Goal: Information Seeking & Learning: Check status

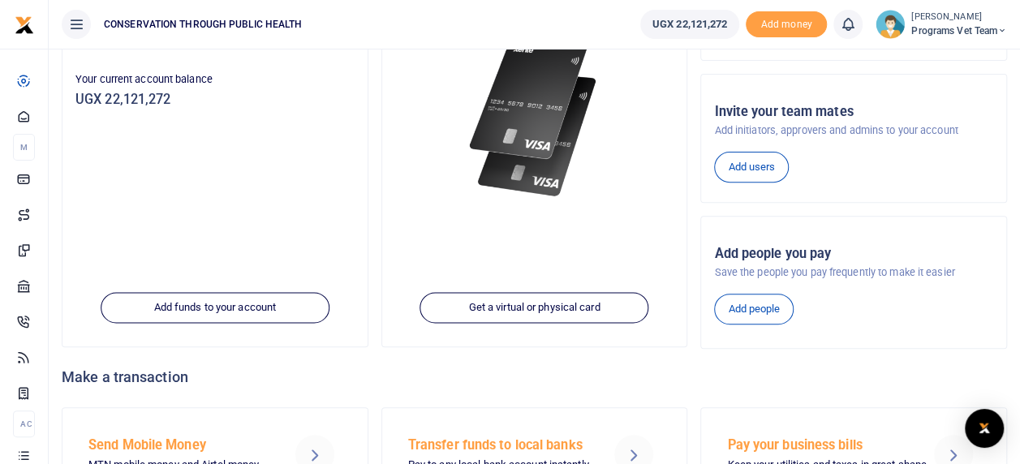
scroll to position [297, 0]
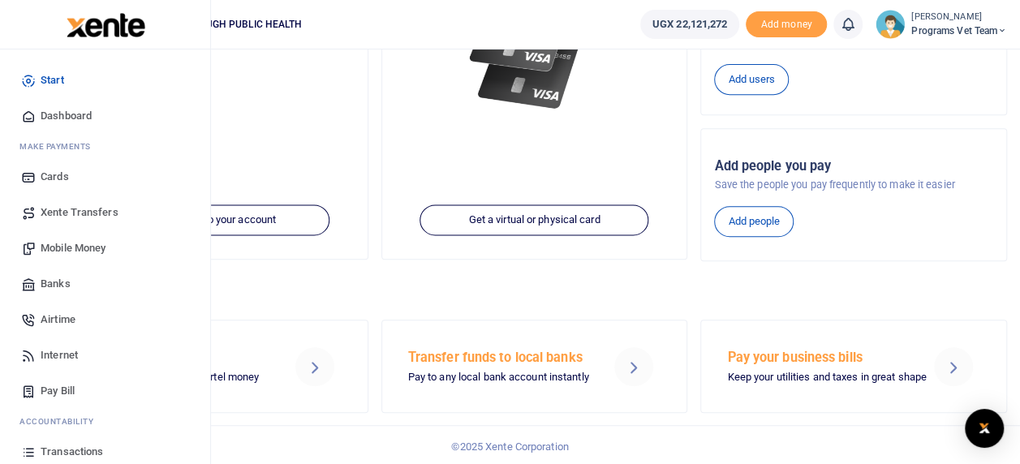
click at [65, 448] on span "Transactions" at bounding box center [72, 452] width 62 height 16
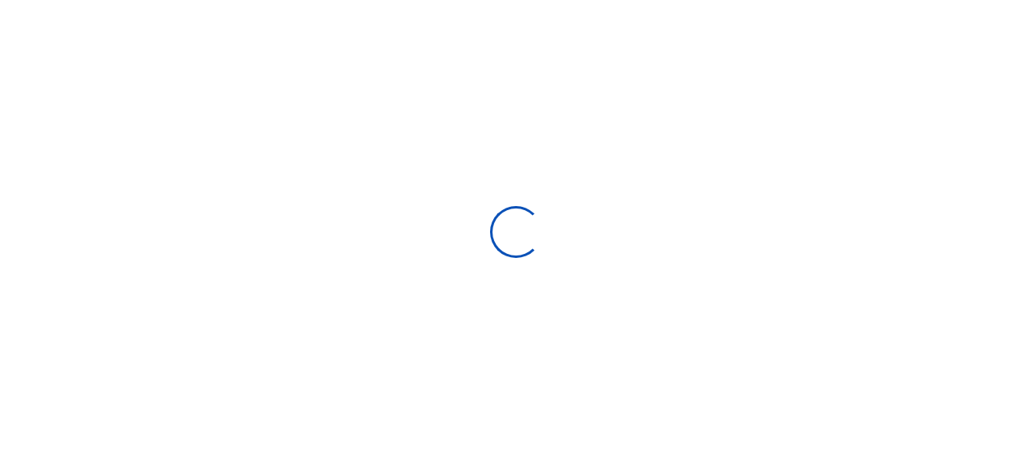
select select
type input "[DATE] - [DATE]"
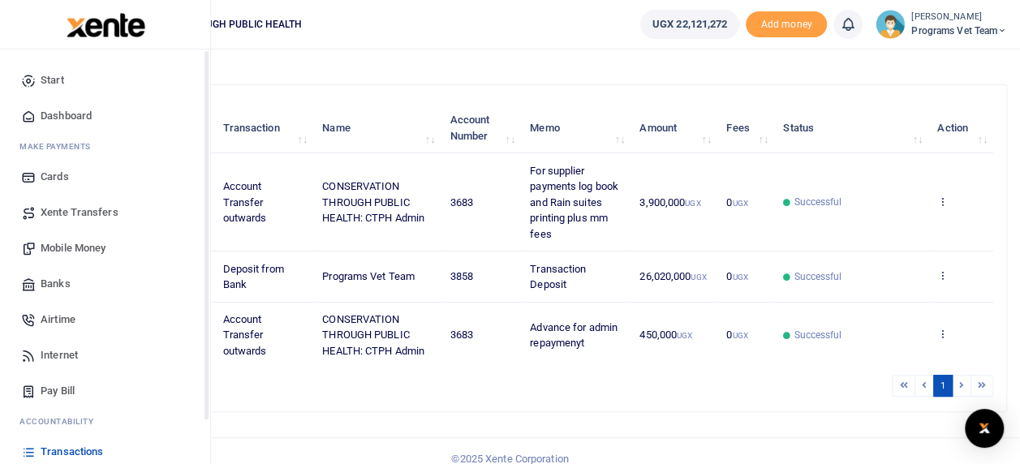
scroll to position [114, 0]
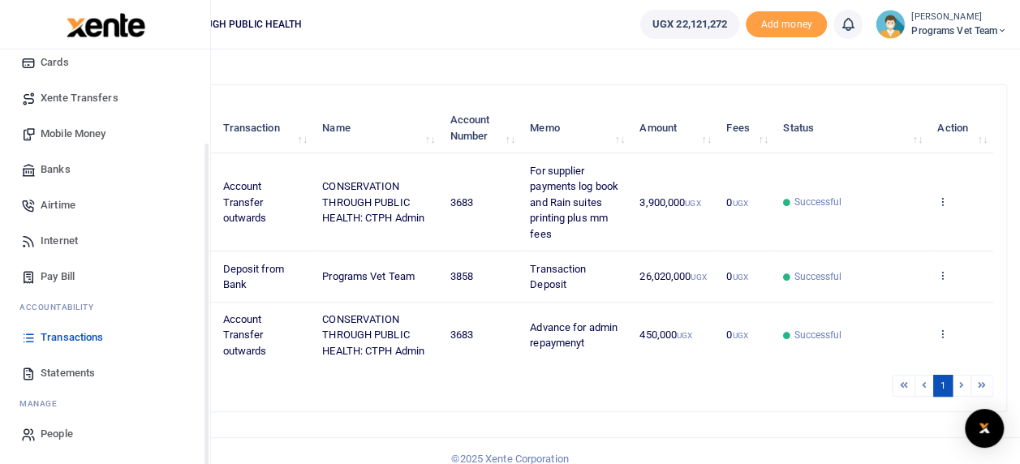
click at [209, 446] on div "Start Dashboard M ake Payments Cards Xente Transfers Mobile Money Banks Airtime…" at bounding box center [105, 200] width 210 height 530
click at [66, 364] on link "Statements" at bounding box center [105, 373] width 184 height 36
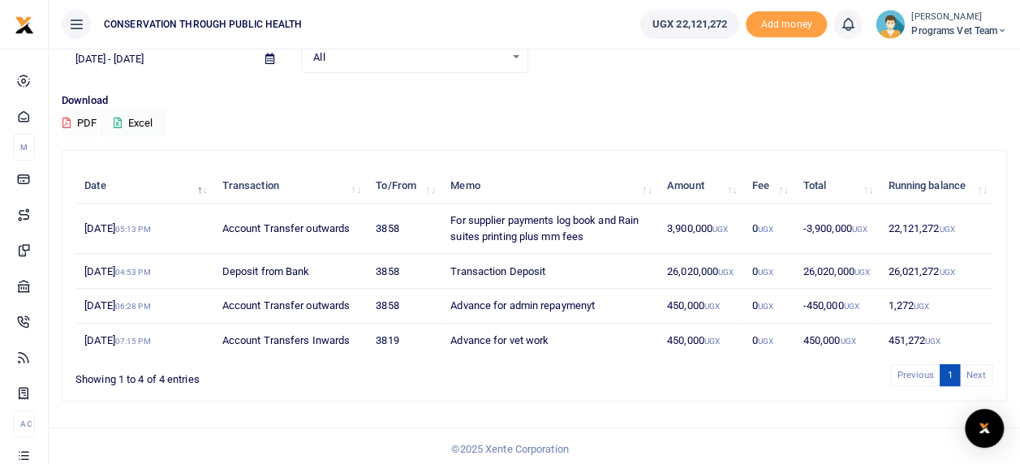
scroll to position [86, 0]
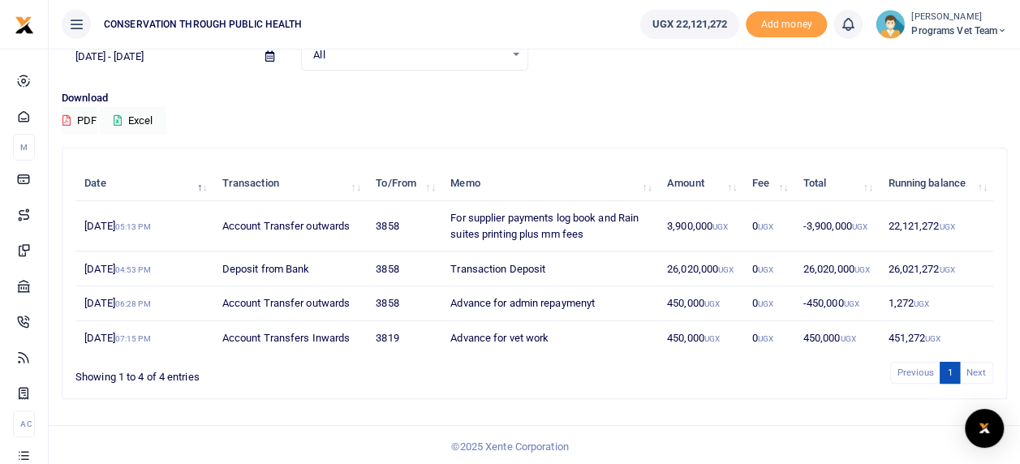
click at [748, 381] on ul "Previous 1 Next" at bounding box center [728, 373] width 529 height 22
click at [572, 360] on div "Previous 1 Next" at bounding box center [726, 372] width 536 height 25
click at [537, 350] on td "Advance for vet work" at bounding box center [549, 338] width 217 height 34
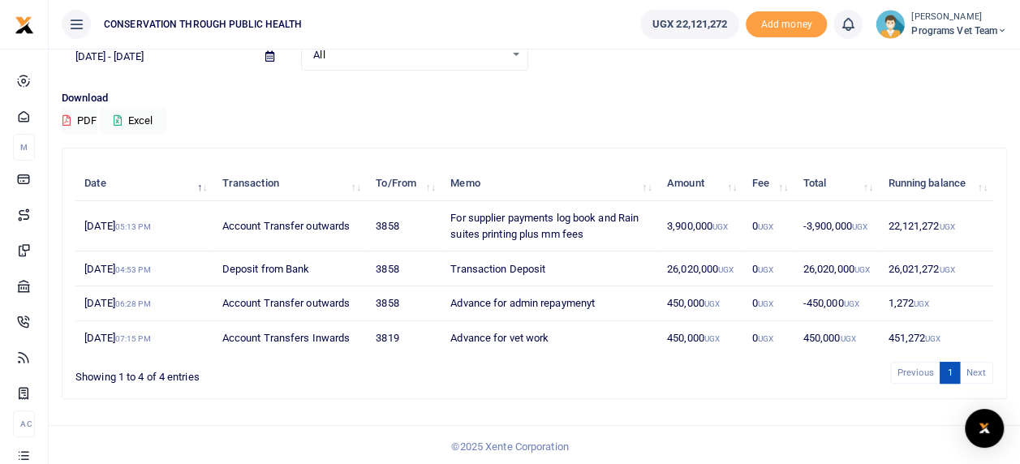
click at [537, 350] on td "Advance for vet work" at bounding box center [549, 338] width 217 height 34
click at [570, 346] on td "Advance for vet work" at bounding box center [549, 338] width 217 height 34
drag, startPoint x: 497, startPoint y: 365, endPoint x: 351, endPoint y: 394, distance: 148.8
click at [351, 394] on div "Date Transaction To/From Memo Amount Fee Total Running balance 23rd Sep 2025 05…" at bounding box center [534, 273] width 944 height 250
